Goal: Information Seeking & Learning: Learn about a topic

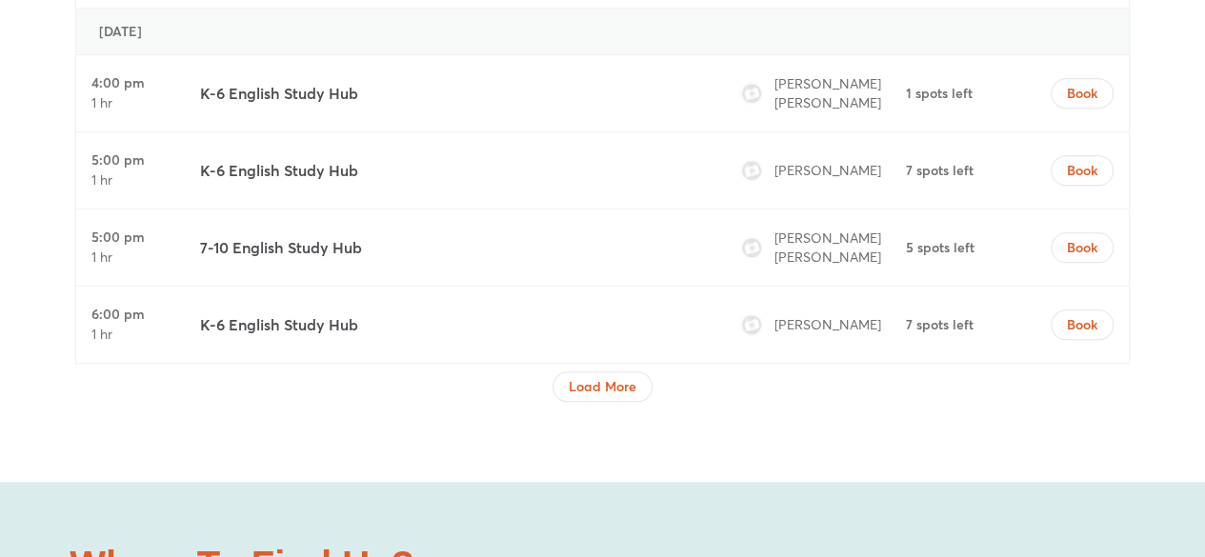
scroll to position [8094, 0]
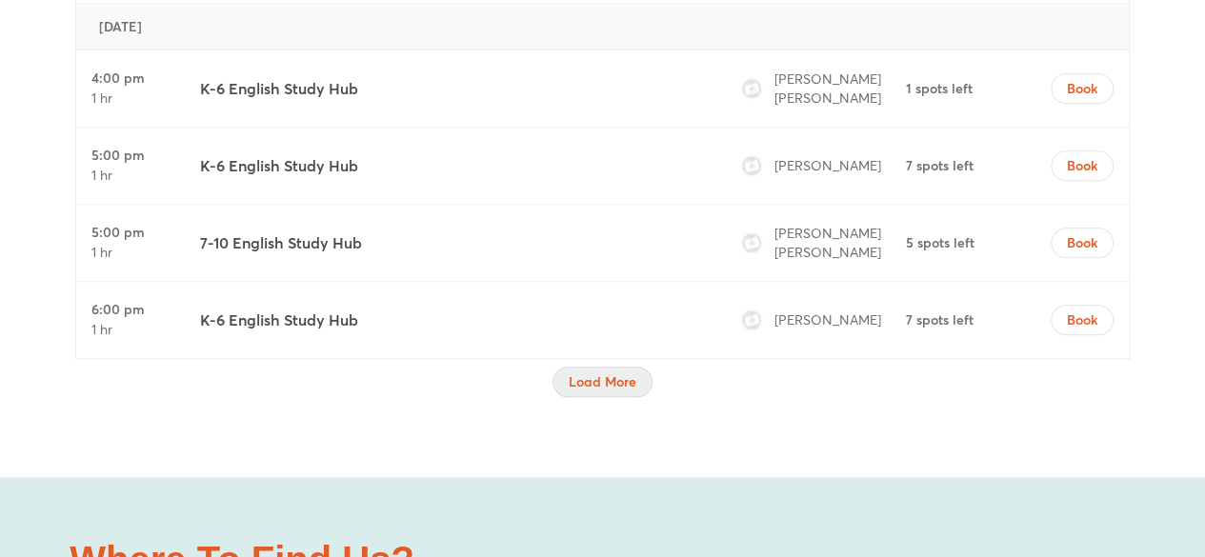
click at [601, 372] on span "Load More" at bounding box center [602, 381] width 68 height 19
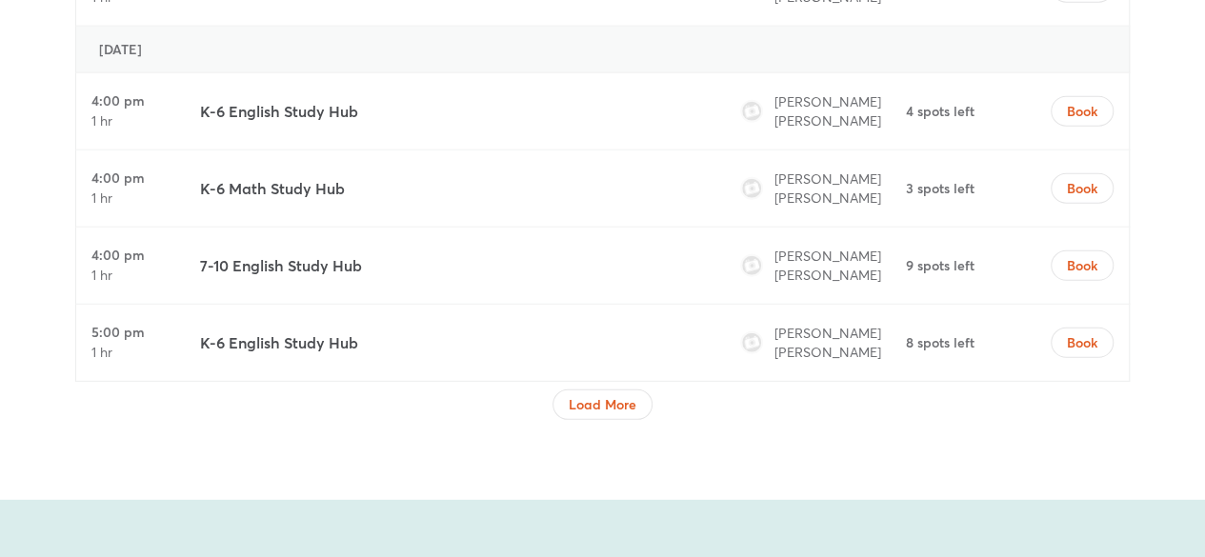
scroll to position [9754, 0]
click at [607, 394] on span "Load More" at bounding box center [602, 403] width 68 height 19
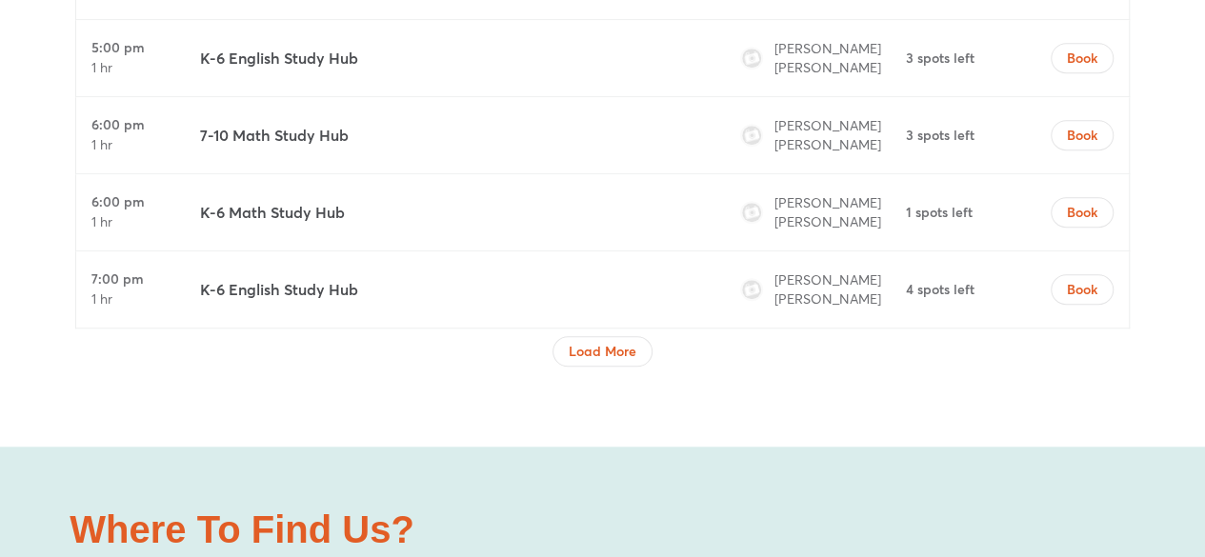
scroll to position [11490, 0]
click at [605, 341] on span "Load More" at bounding box center [602, 350] width 68 height 19
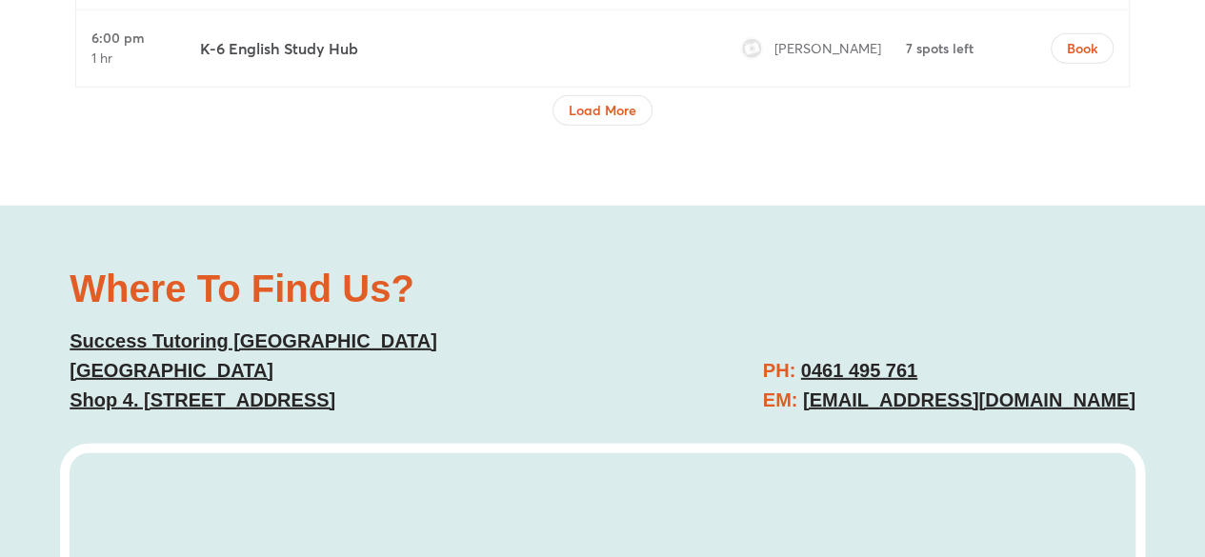
scroll to position [13465, 0]
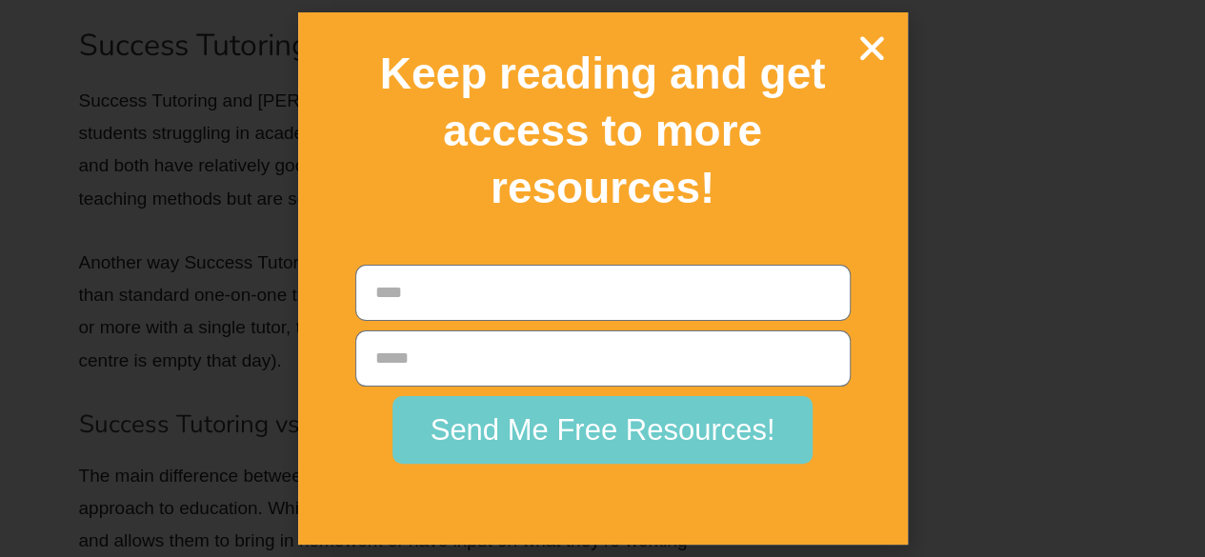
scroll to position [7770, 0]
click at [858, 46] on icon "Close" at bounding box center [871, 47] width 33 height 33
